Goal: Use online tool/utility: Utilize a website feature to perform a specific function

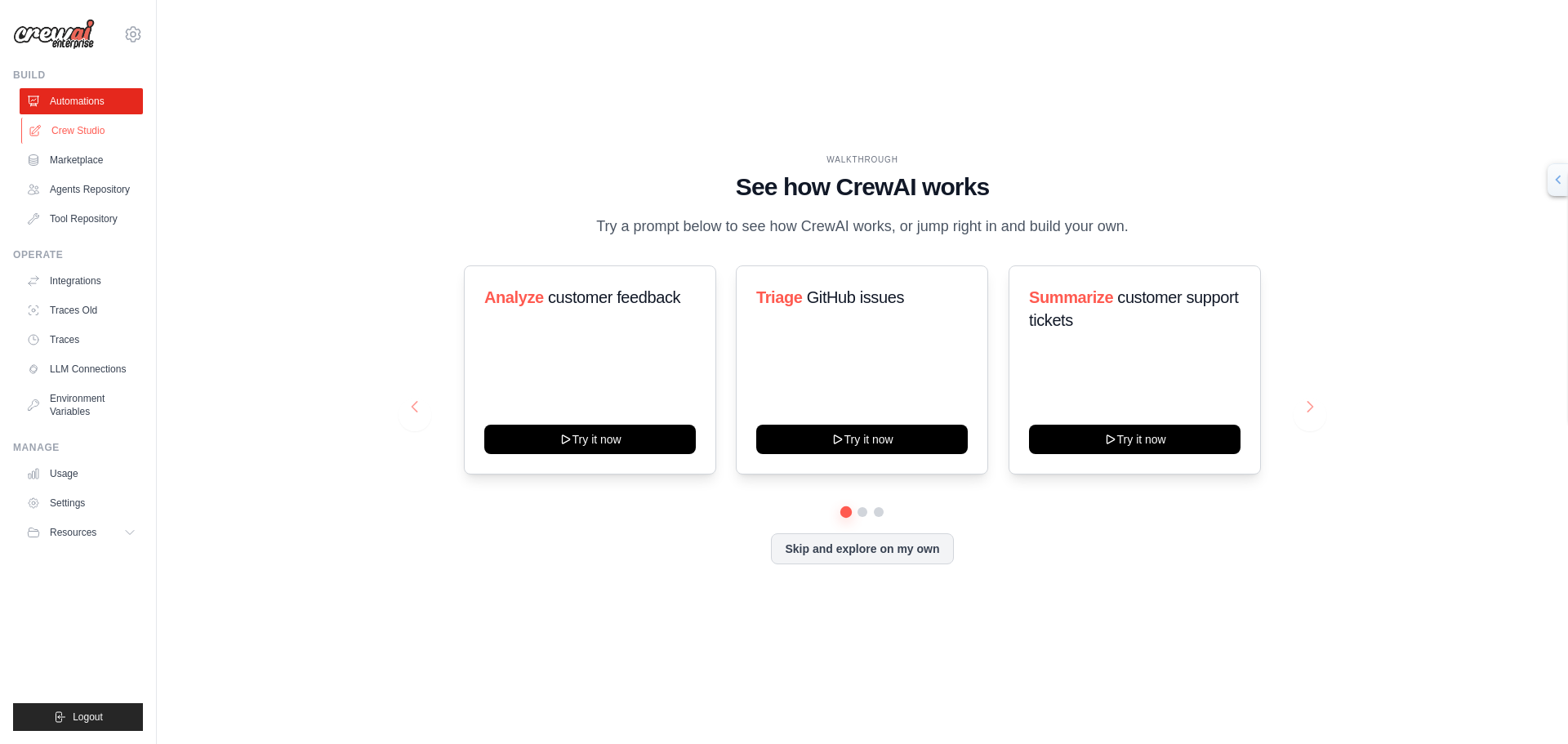
click at [67, 127] on link "Crew Studio" at bounding box center [82, 131] width 124 height 26
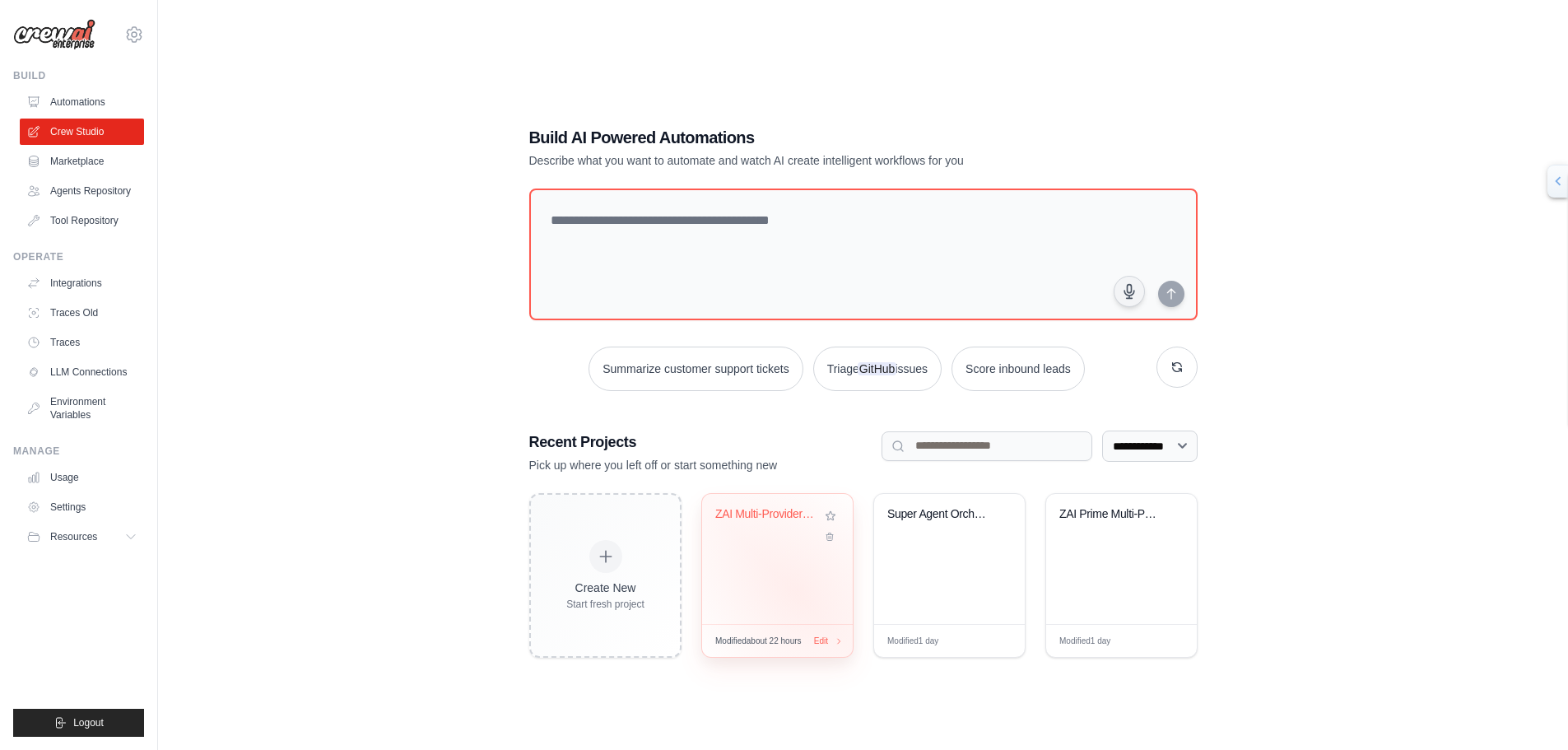
click at [798, 590] on div "ZAI Multi-Provider AI Orchestration..." at bounding box center [777, 558] width 150 height 130
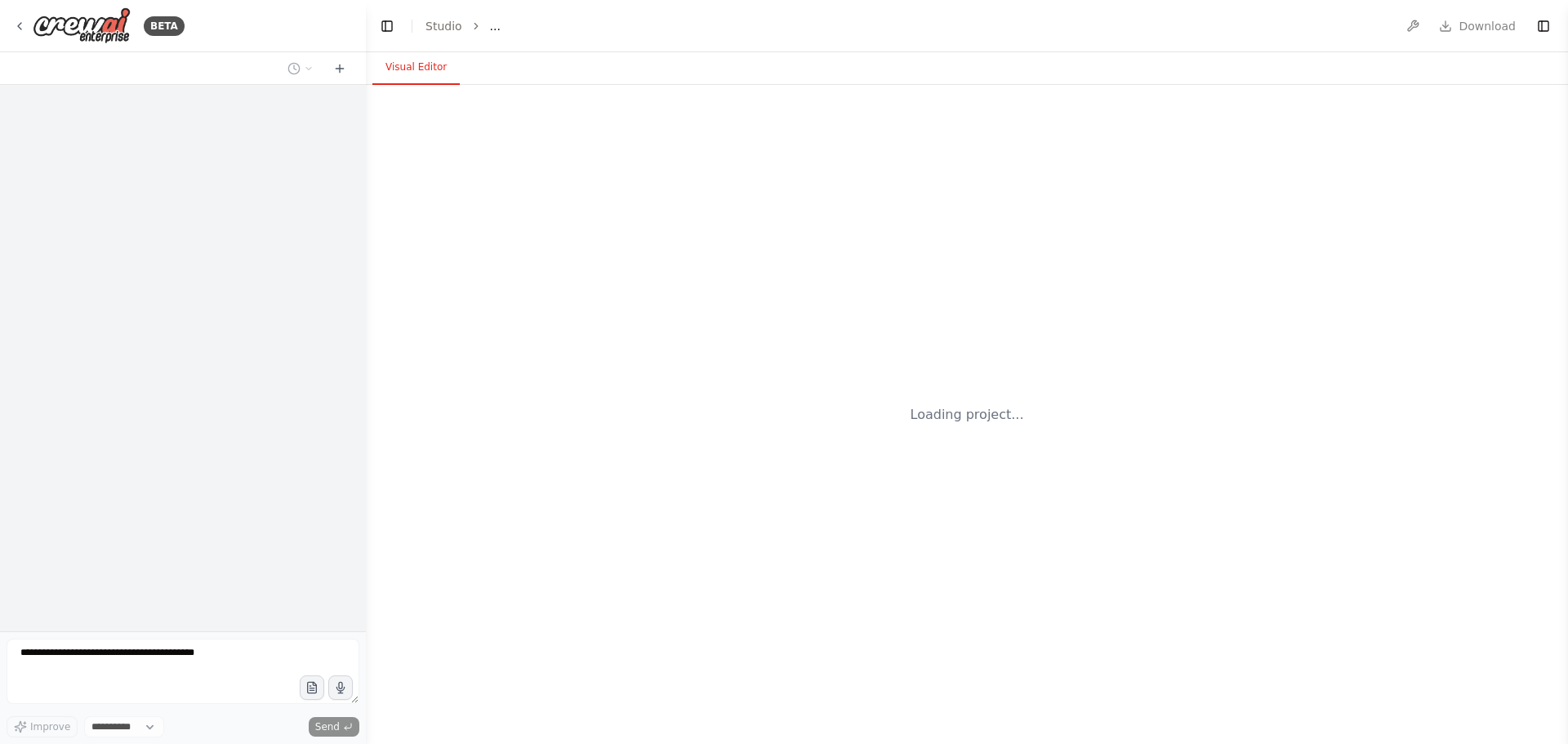
select select "****"
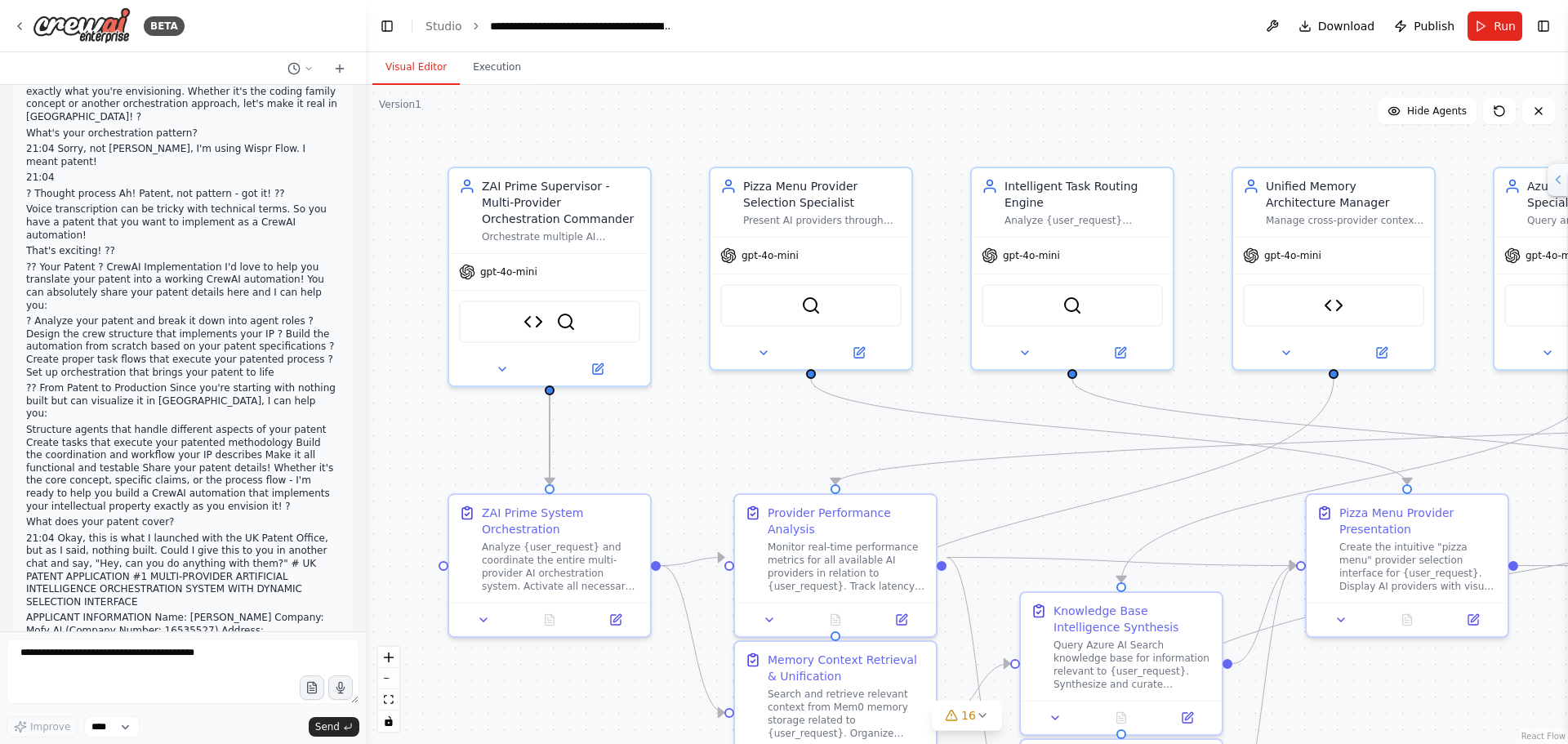
scroll to position [84564, 0]
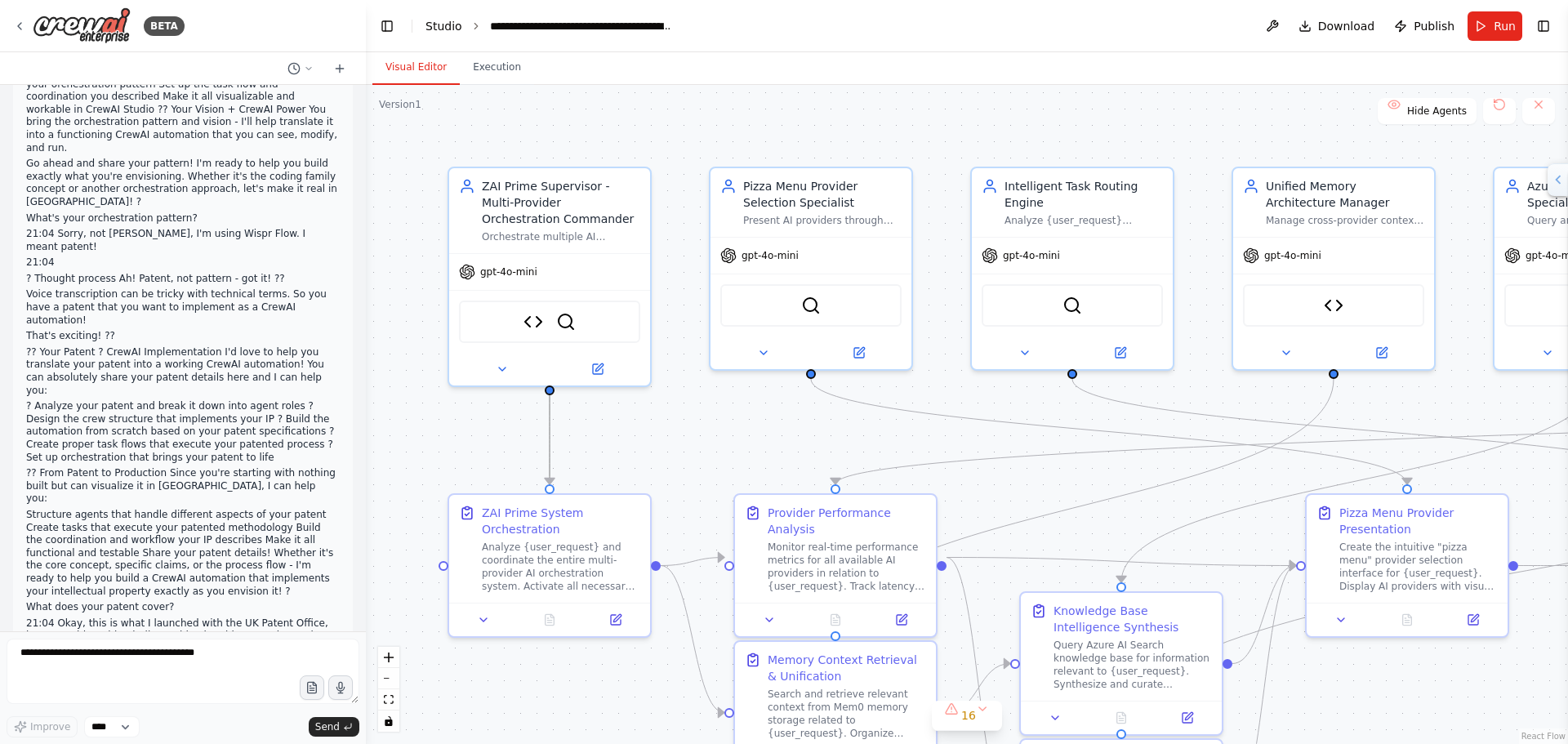
click at [446, 20] on link "Studio" at bounding box center [444, 25] width 37 height 13
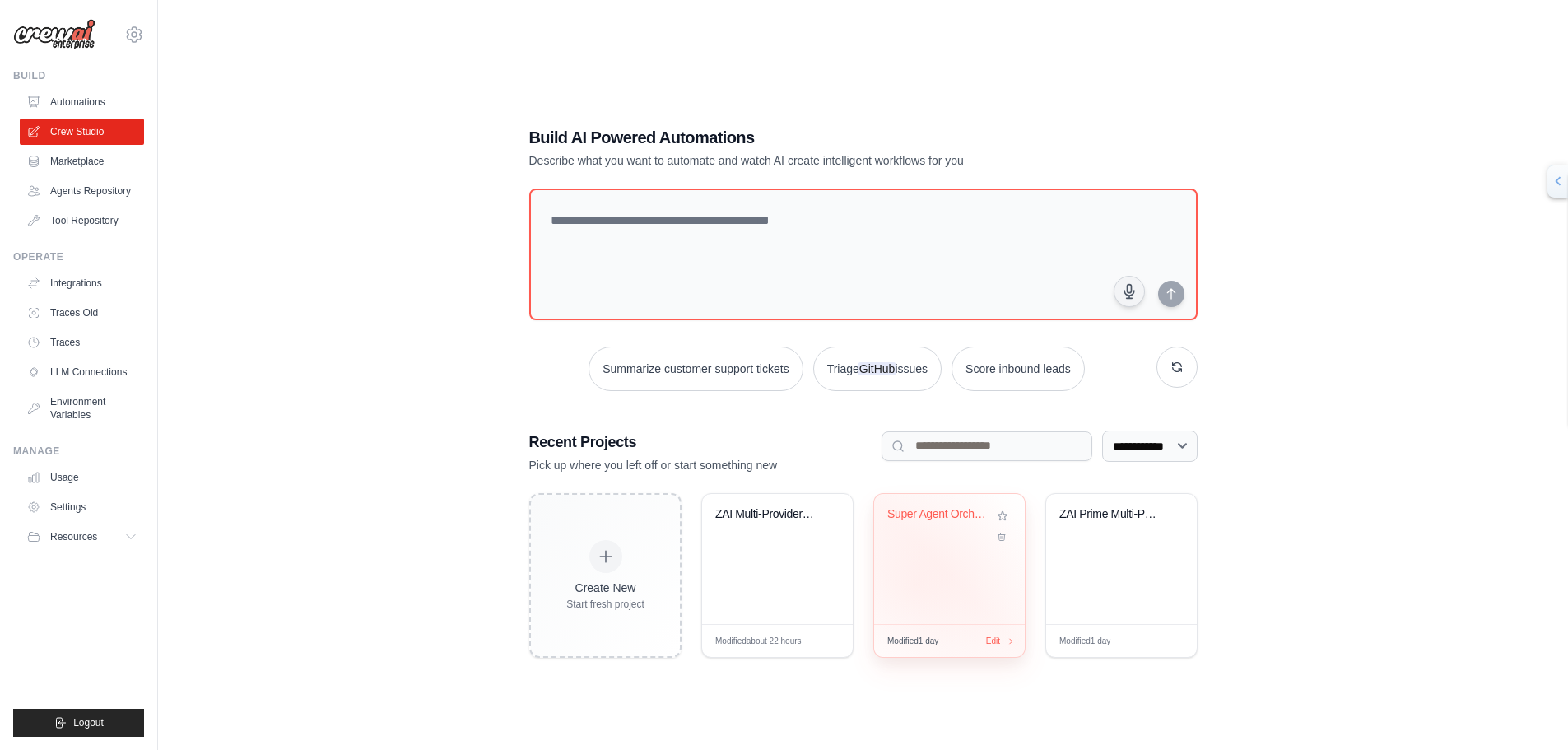
click at [915, 585] on div "Super Agent Orchestration System" at bounding box center [949, 558] width 150 height 130
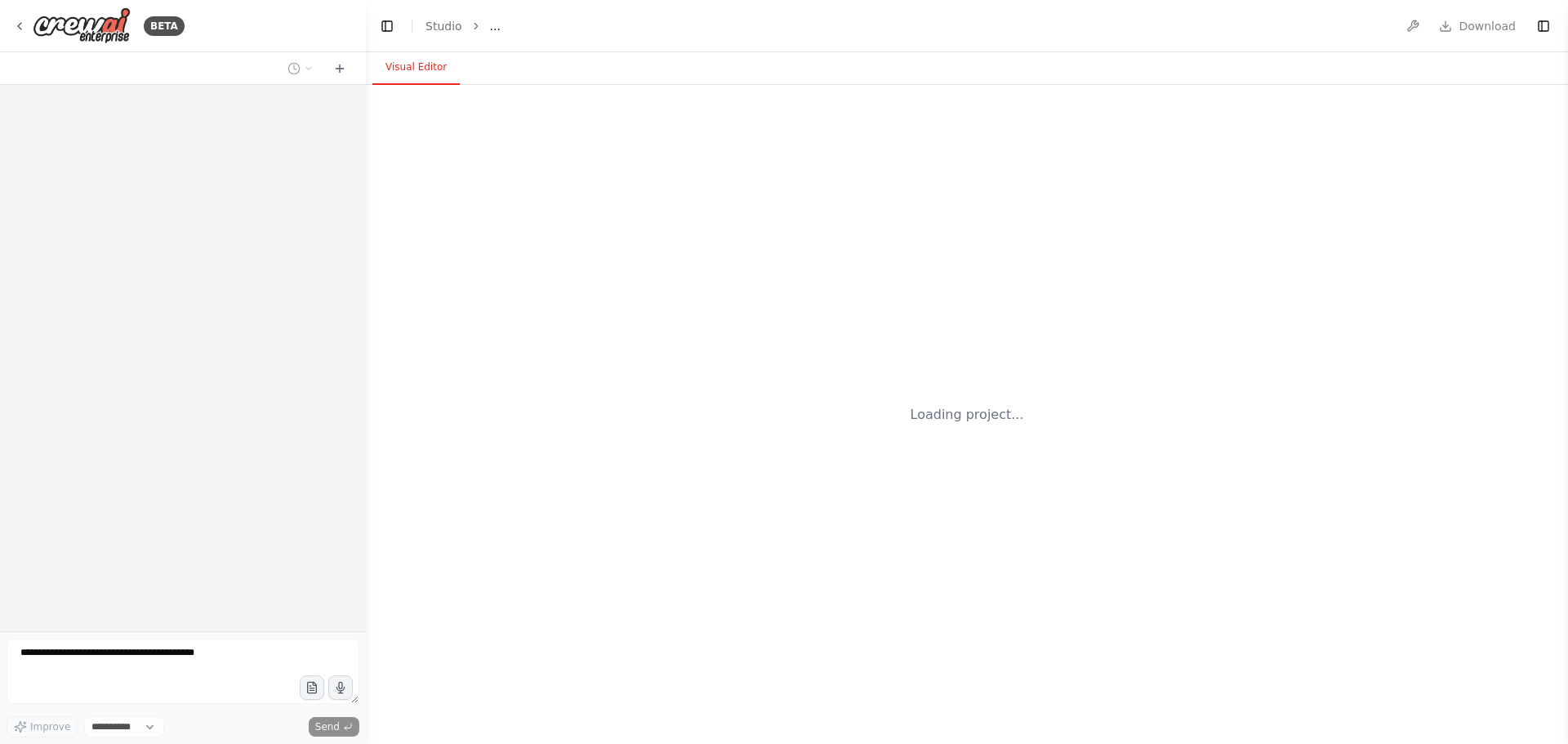
select select "****"
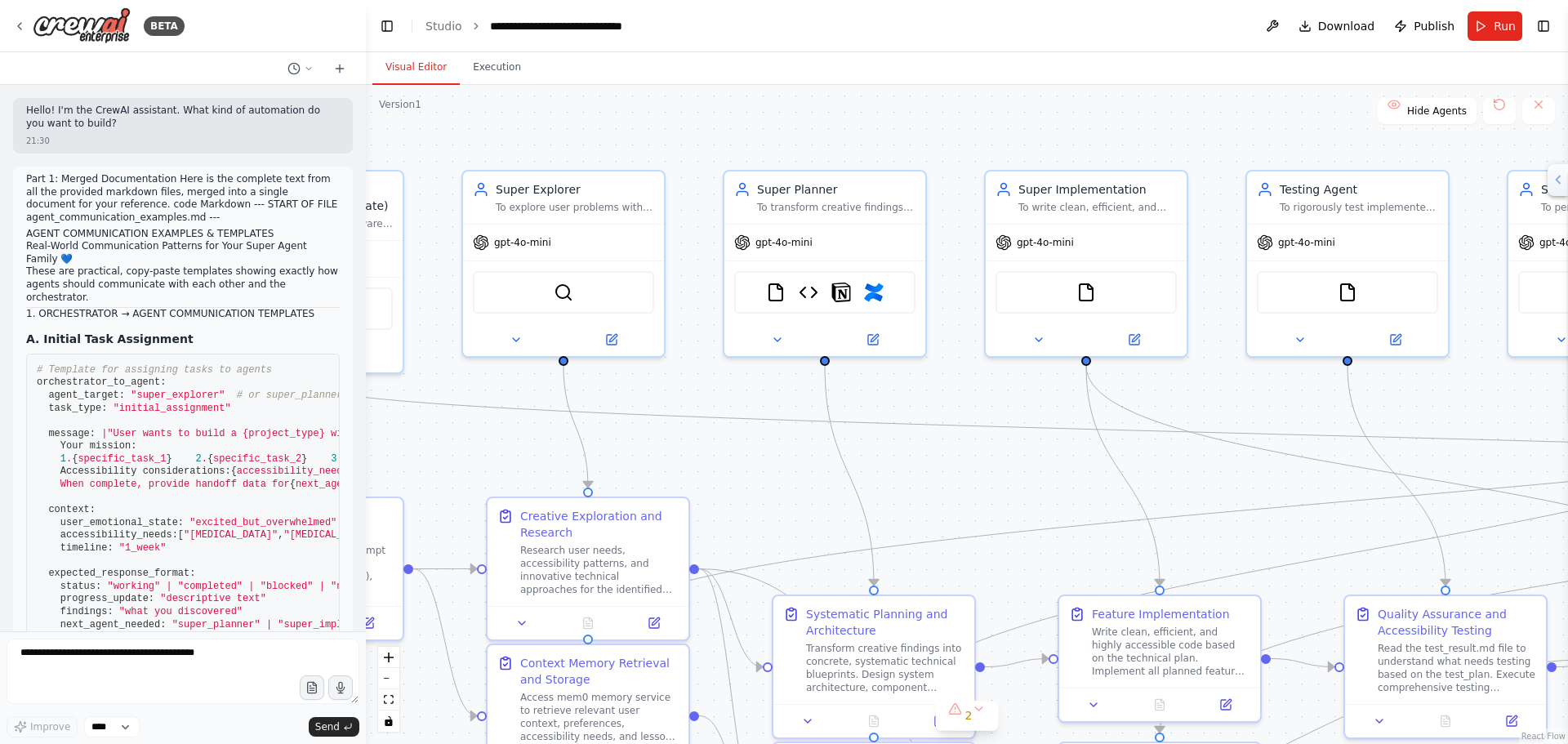
click at [776, 390] on div ".deletable-edge-delete-btn { width: 20px; height: 20px; border: 0px solid #ffff…" at bounding box center [967, 414] width 1202 height 659
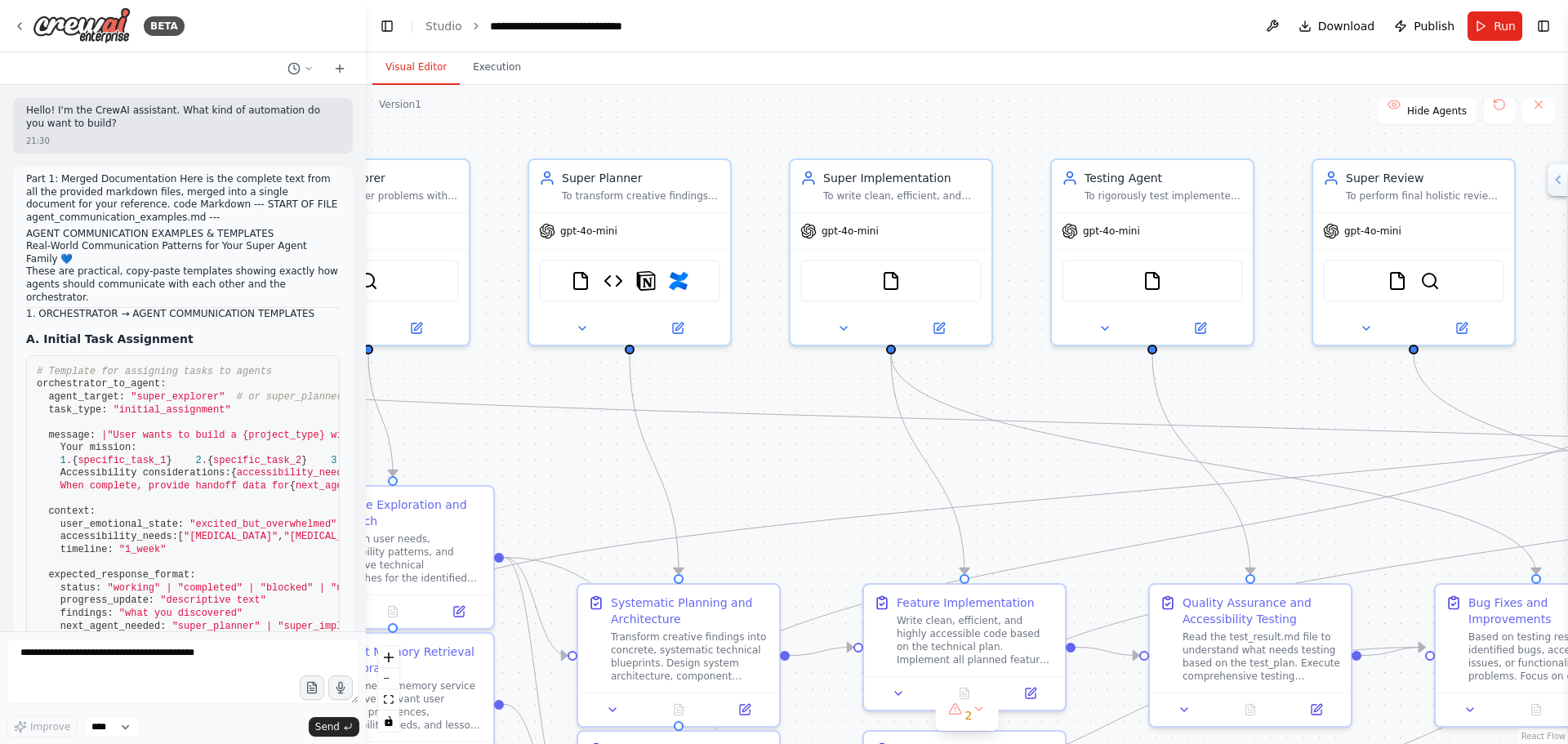
scroll to position [73373, 0]
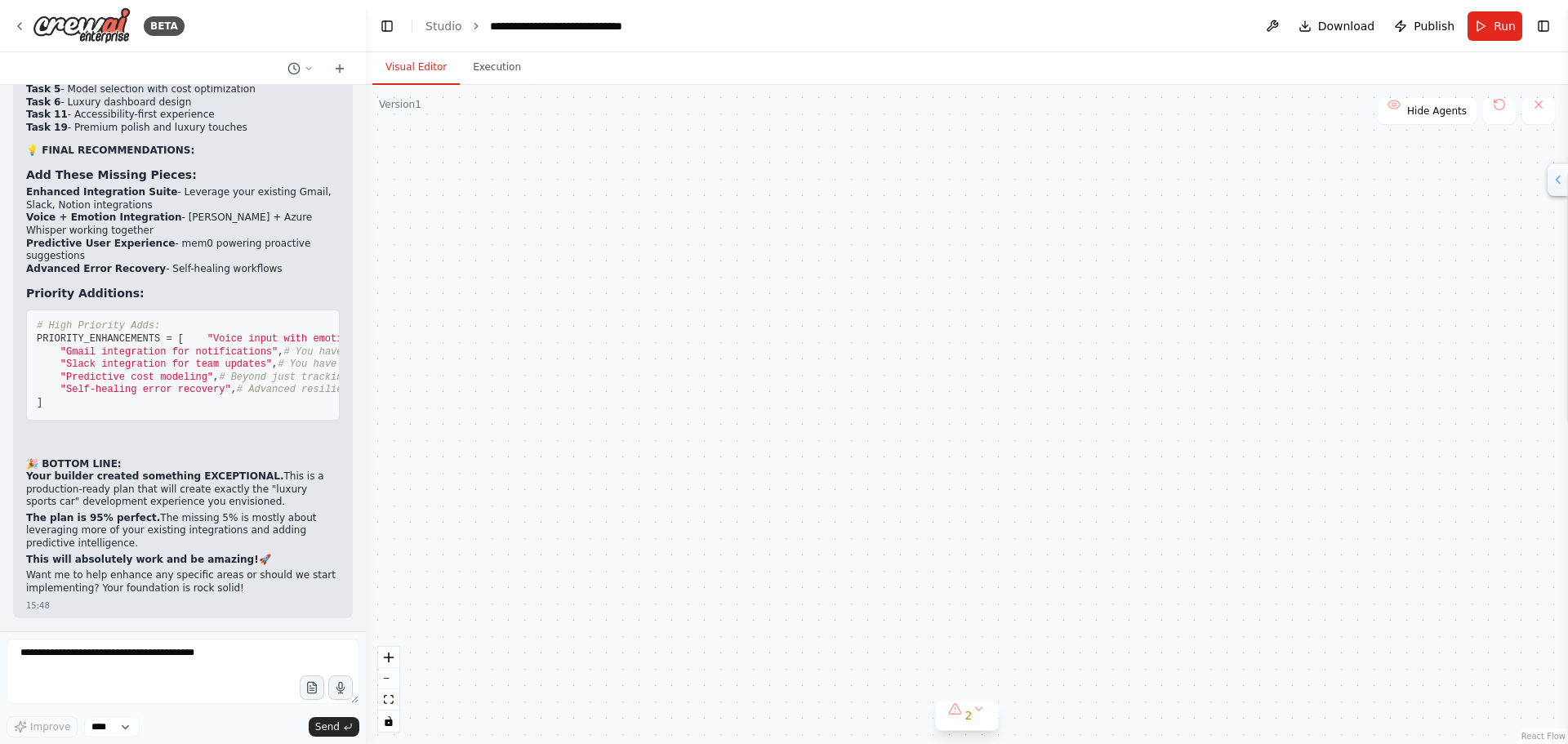
drag, startPoint x: 837, startPoint y: 387, endPoint x: 891, endPoint y: 345, distance: 68.4
click at [893, 345] on div "Orchestrator (Project Manager & User Advocate) To successfully guide software p…" at bounding box center [967, 414] width 1202 height 659
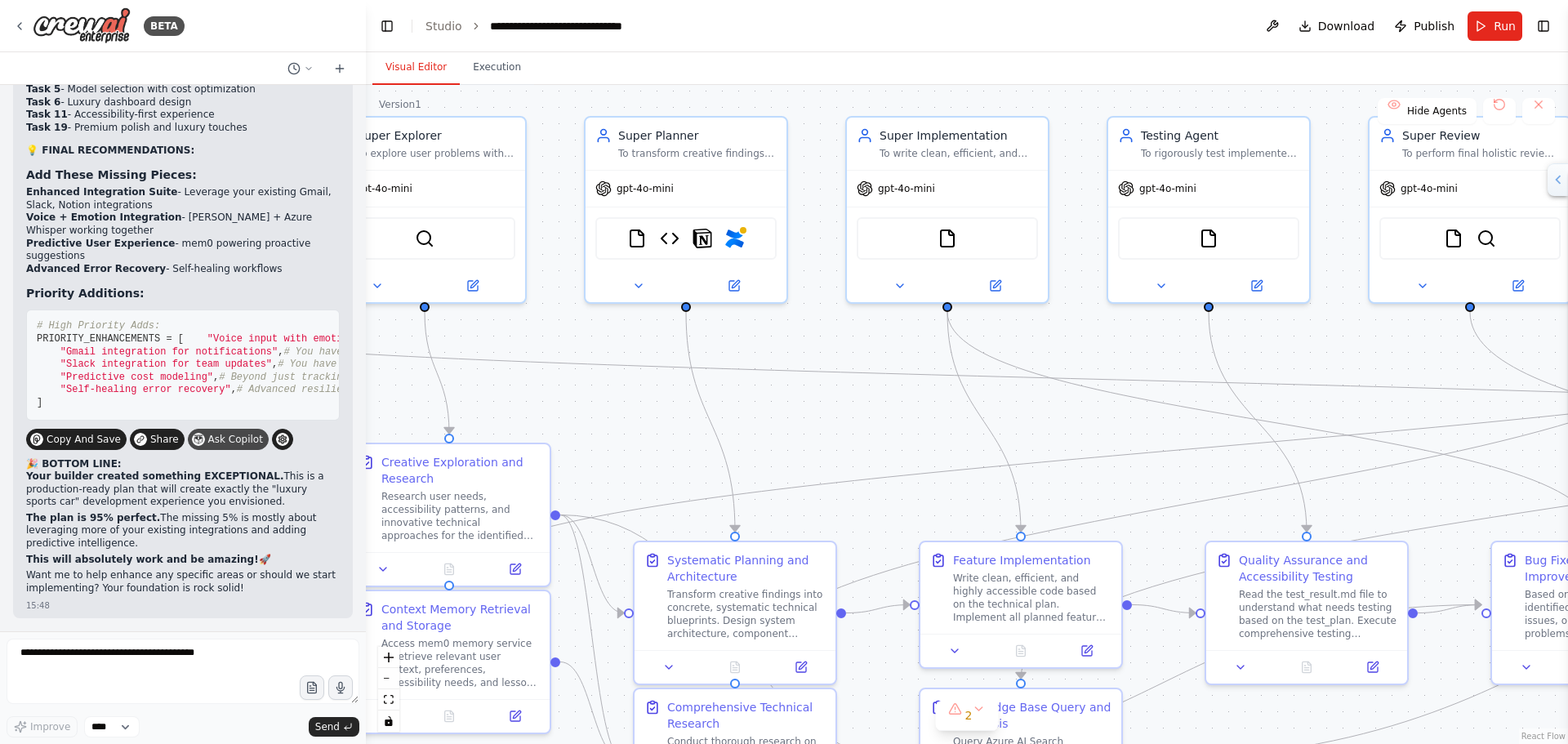
scroll to position [73406, 0]
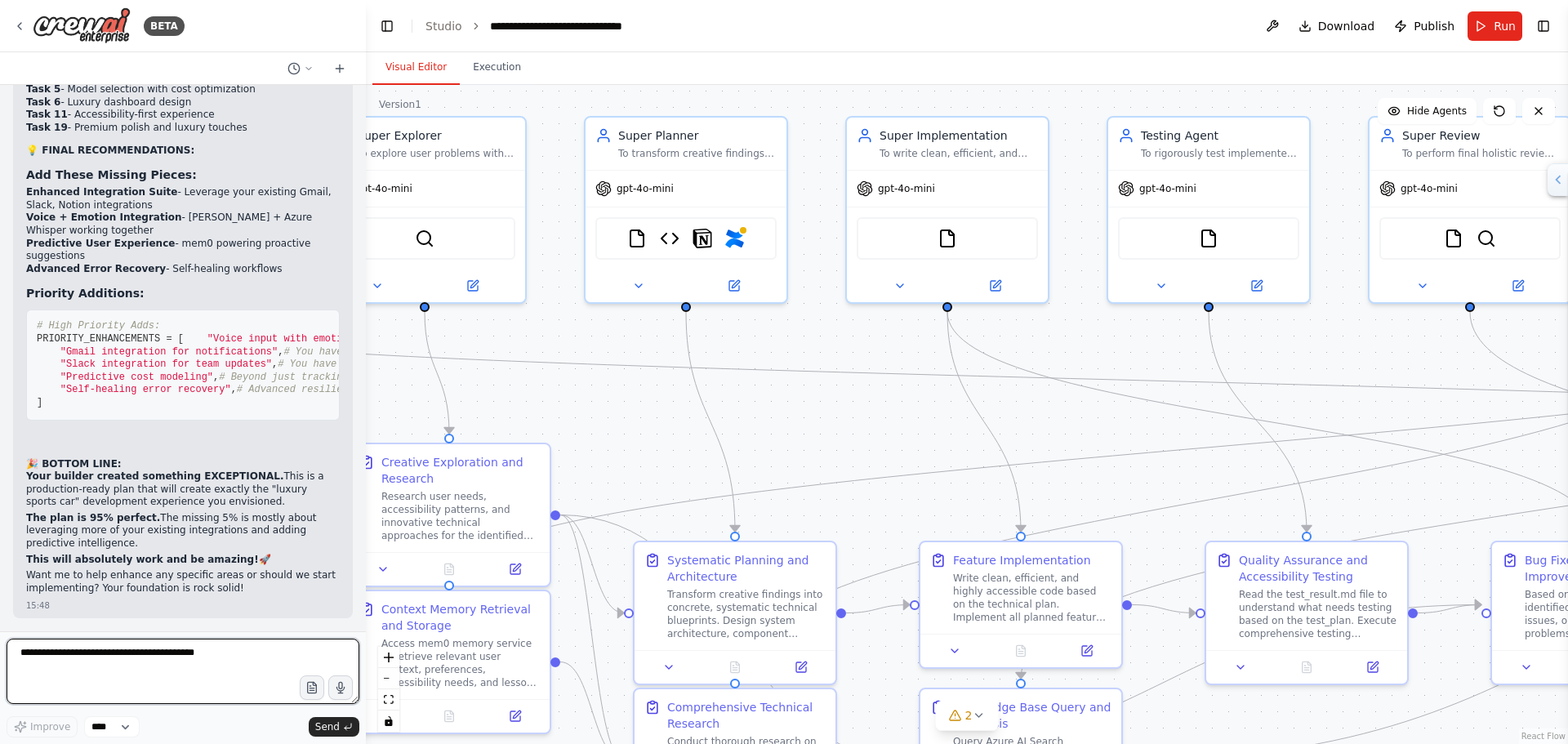
click at [97, 660] on textarea at bounding box center [183, 671] width 353 height 65
paste textarea "**********"
type textarea "**********"
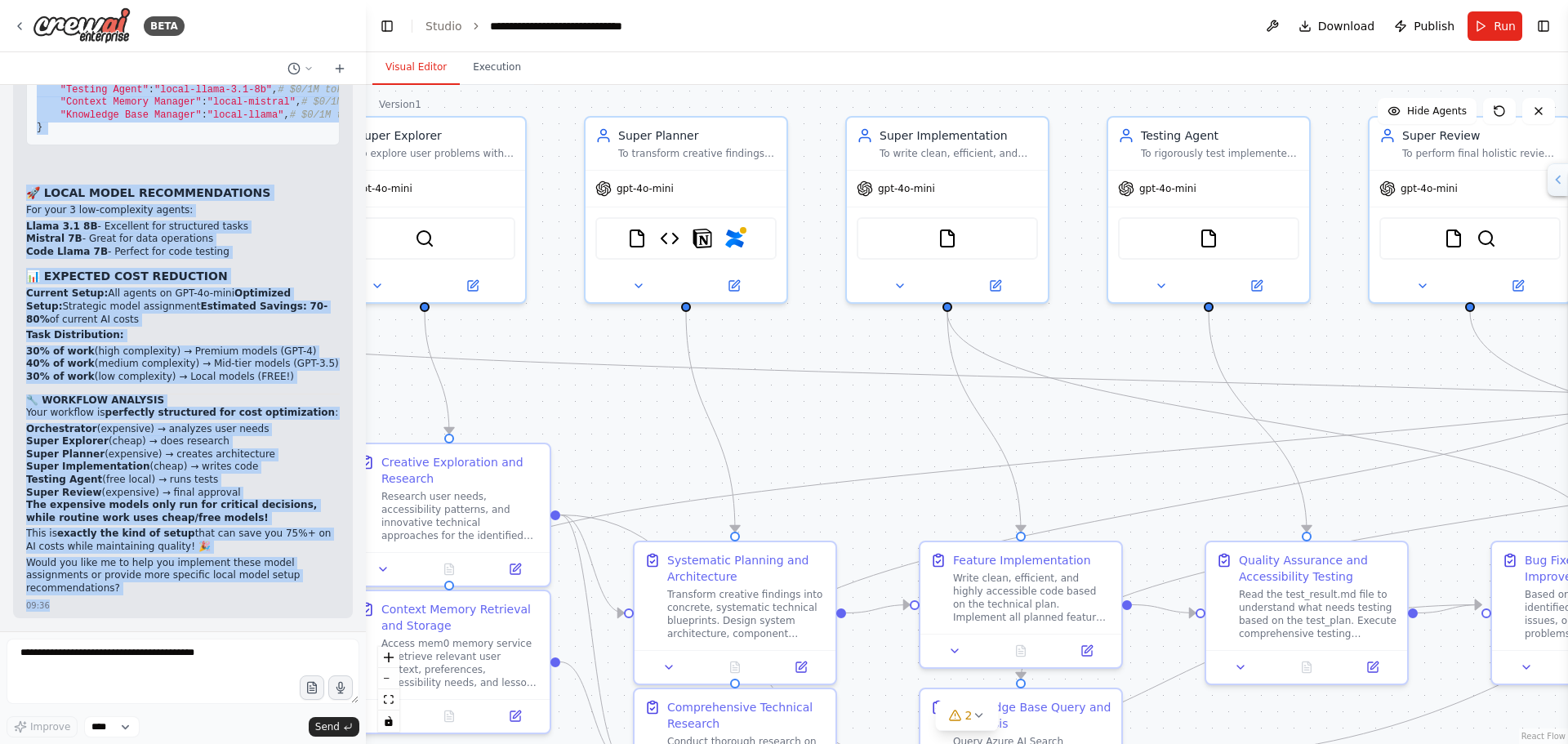
scroll to position [76498, 0]
drag, startPoint x: 25, startPoint y: 242, endPoint x: 312, endPoint y: 595, distance: 454.9
click at [312, 595] on div "Hello! I'm the CrewAI assistant. What kind of automation do you want to build? …" at bounding box center [183, 358] width 366 height 547
copy div "Lore, ipsu dolo si ame conse adipiscinge. Seddo eiu temp inci. Utlab etd ma al …"
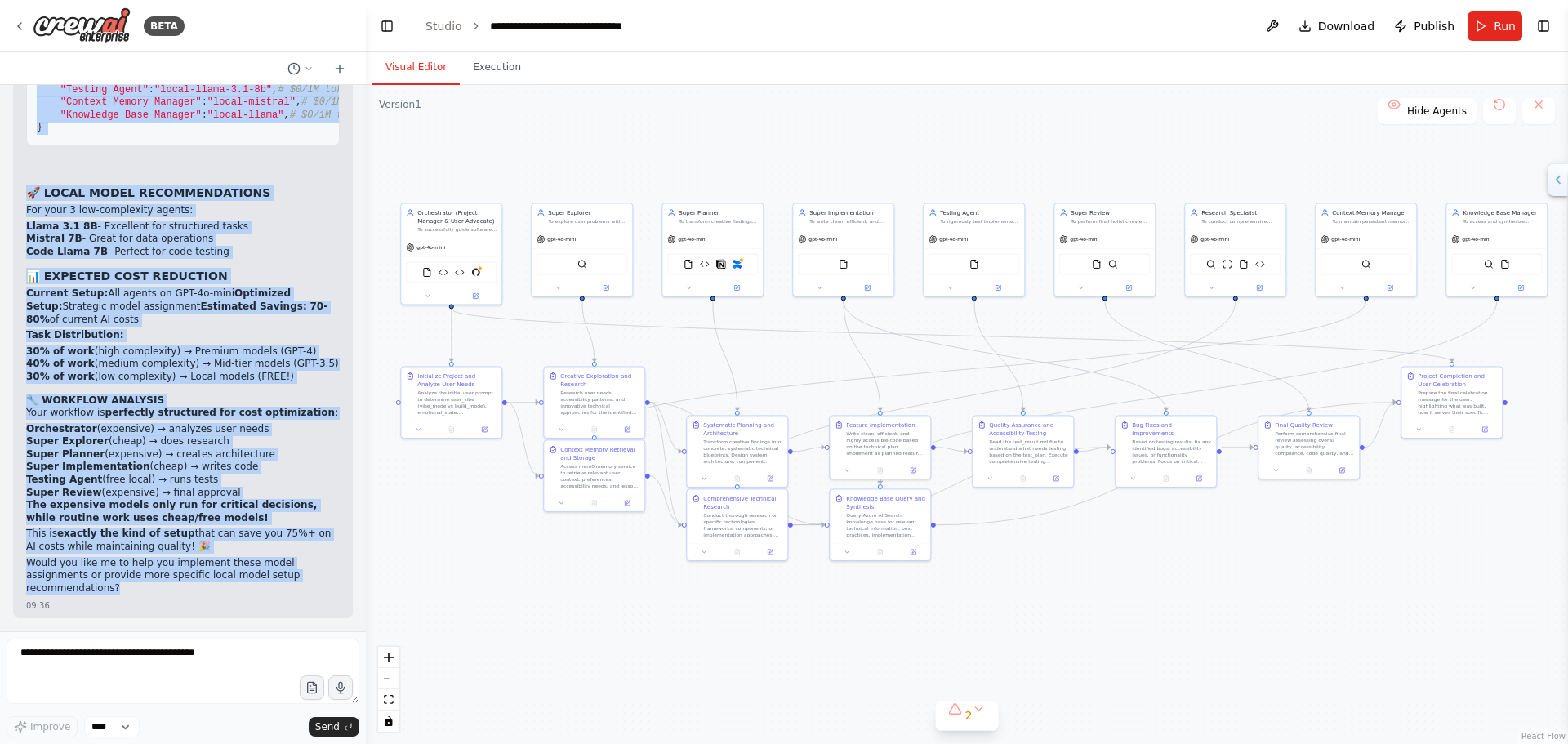
drag, startPoint x: 757, startPoint y: 335, endPoint x: 732, endPoint y: 335, distance: 25.0
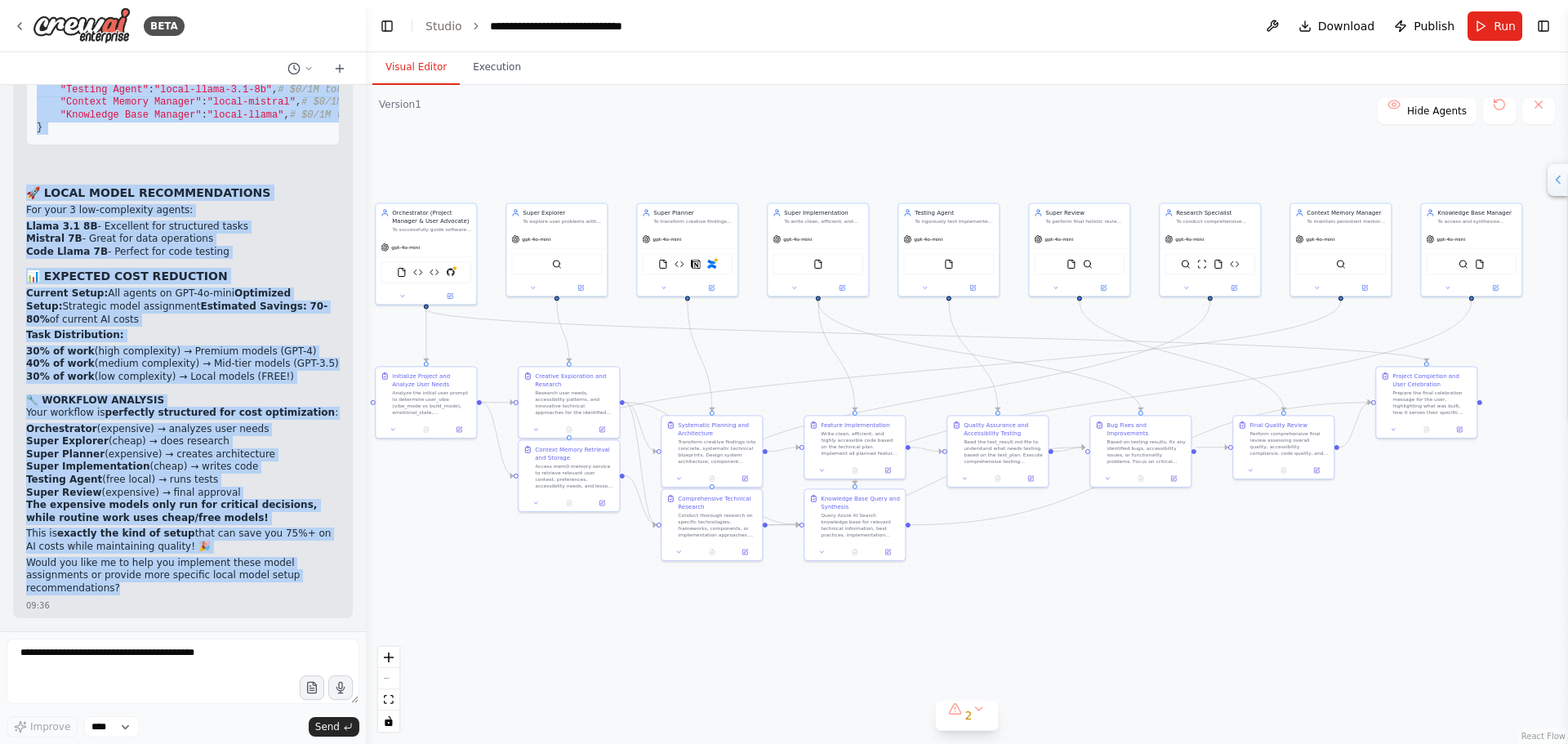
drag, startPoint x: 732, startPoint y: 335, endPoint x: 834, endPoint y: 140, distance: 220.1
click at [834, 140] on div ".deletable-edge-delete-btn { width: 20px; height: 20px; border: 0px solid #ffff…" at bounding box center [967, 414] width 1202 height 659
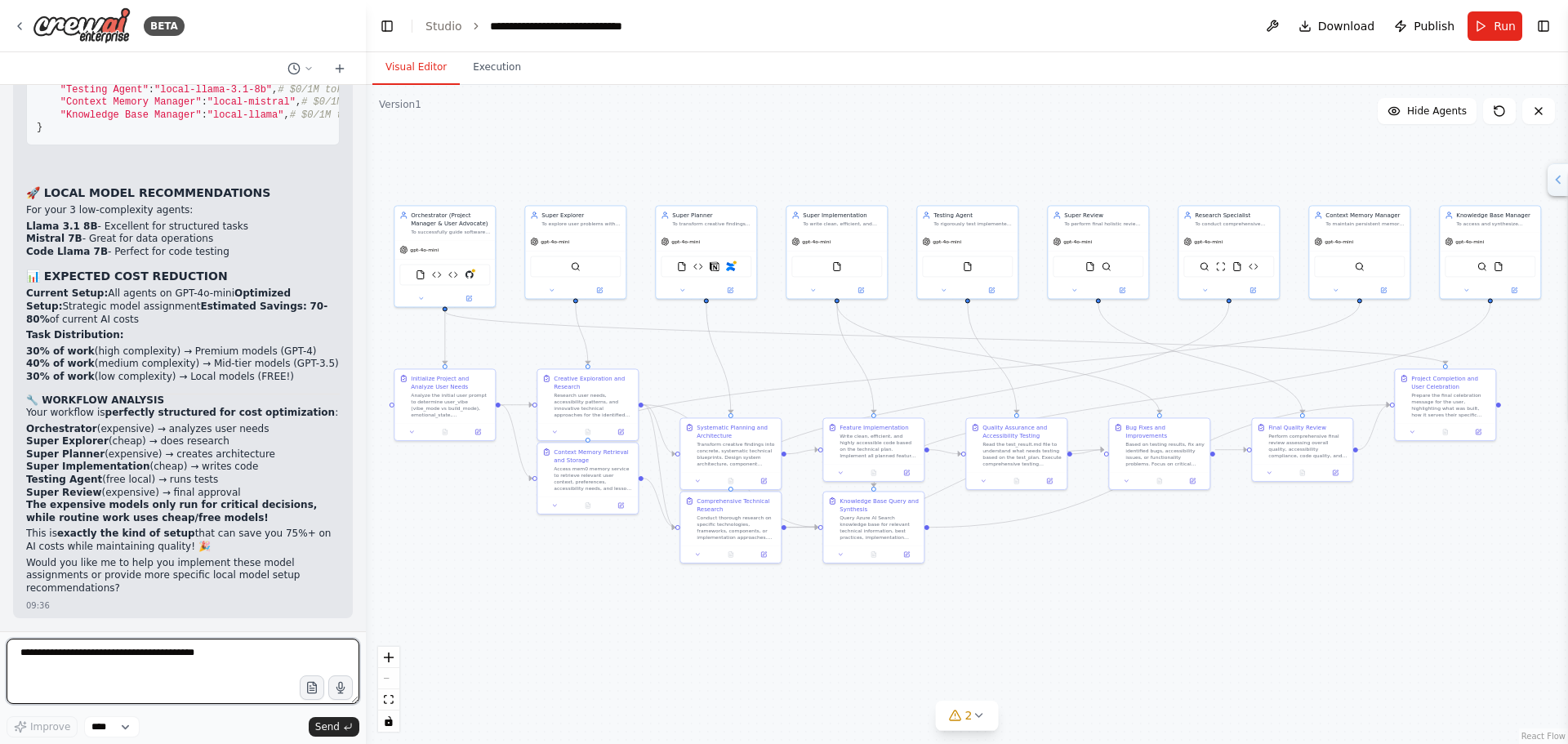
click at [128, 665] on textarea at bounding box center [183, 671] width 353 height 65
